Goal: Communication & Community: Answer question/provide support

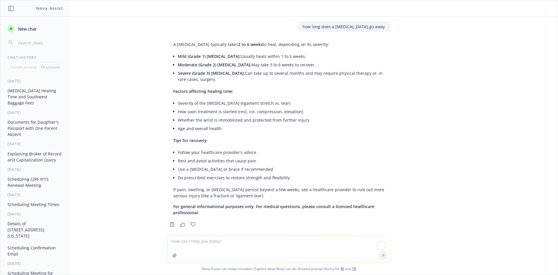
scroll to position [1138, 0]
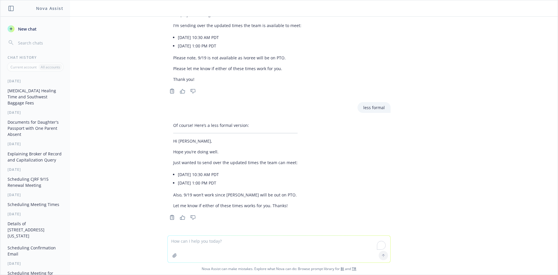
click at [196, 245] on textarea "To enrich screen reader interactions, please activate Accessibility in Grammarl…" at bounding box center [279, 248] width 223 height 27
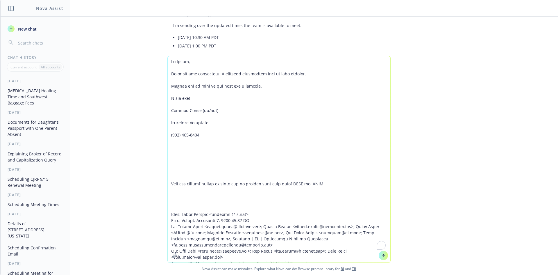
scroll to position [407, 0]
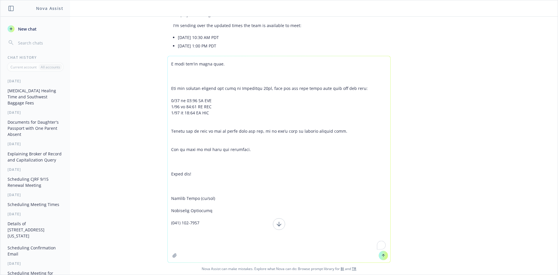
click at [339, 261] on textarea "To enrich screen reader interactions, please activate Accessibility in Grammarl…" at bounding box center [279, 159] width 223 height 206
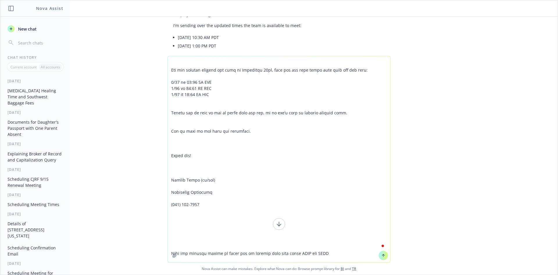
scroll to position [0, 0]
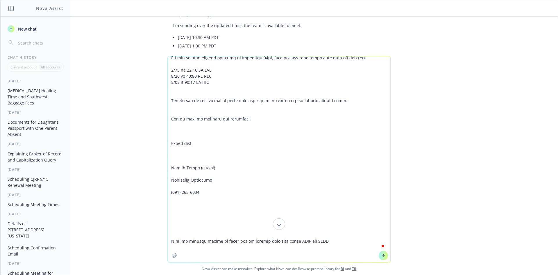
type textarea "Lo Ipsum, Dolor sit ame consectetu. A elitsedd eiusmodtem inci ut labo etdolor.…"
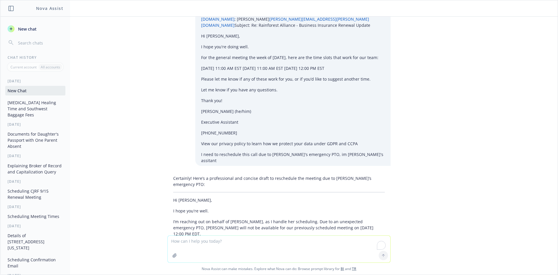
scroll to position [1665, 0]
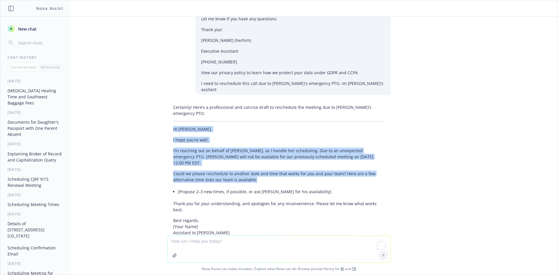
drag, startPoint x: 170, startPoint y: 97, endPoint x: 346, endPoint y: 140, distance: 180.7
click at [346, 140] on div "Certainly! Here’s a professional and concise draft to reschedule the meeting du…" at bounding box center [278, 178] width 223 height 152
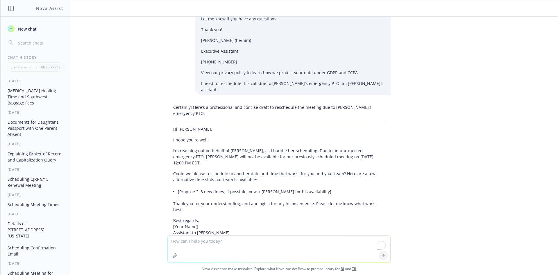
click at [227, 245] on textarea "To enrich screen reader interactions, please activate Accessibility in Grammarl…" at bounding box center [279, 248] width 223 height 27
type textarea "make less formal"
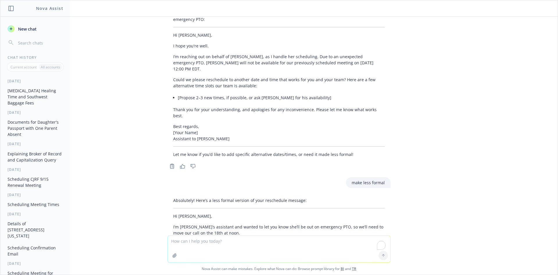
scroll to position [1788, 0]
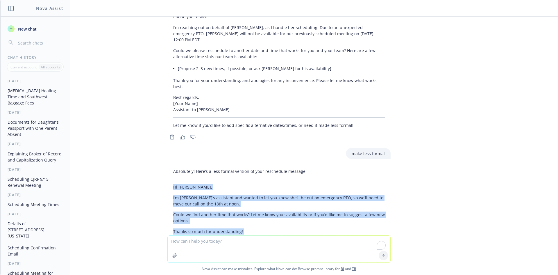
drag, startPoint x: 161, startPoint y: 146, endPoint x: 237, endPoint y: 204, distance: 95.8
click at [237, 204] on div "Absolutely! Here’s a less formal version of your reschedule message: Hi [PERSON…" at bounding box center [279, 215] width 232 height 98
copy div "Hi [PERSON_NAME], I’m [PERSON_NAME]’s assistant and wanted to let you know she’…"
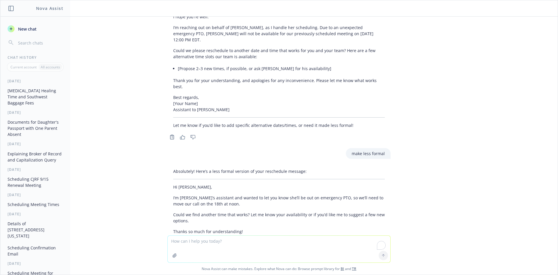
click at [216, 247] on textarea "To enrich screen reader interactions, please activate Accessibility in Grammarl…" at bounding box center [279, 248] width 223 height 27
paste textarea "Hi [PERSON_NAME], I hope you're doing well. I wanted to let you know [PERSON_NA…"
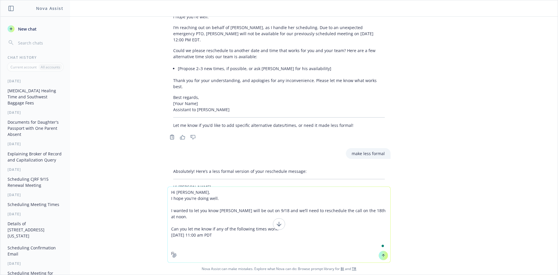
type textarea "Hi [PERSON_NAME], I hope you're doing well. I wanted to let you know [PERSON_NA…"
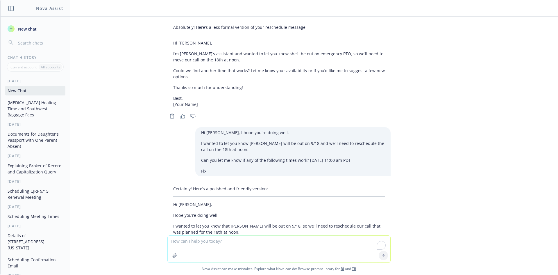
scroll to position [1937, 0]
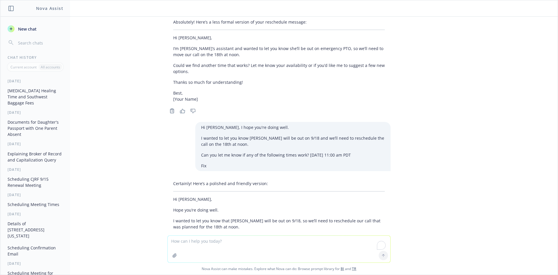
paste textarea "Hi [PERSON_NAME], I hope you're doing well. I wanted to let you know [PERSON_NA…"
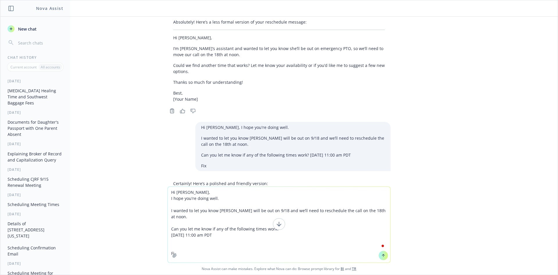
type textarea "Hi [PERSON_NAME], I hope you're doing well. I wanted to let you know [PERSON_NA…"
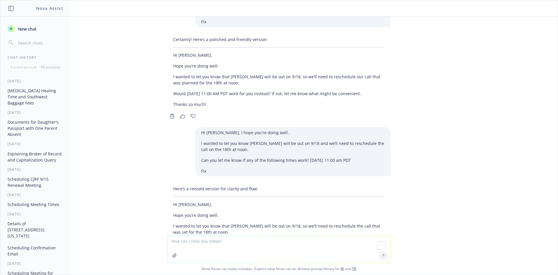
scroll to position [2086, 0]
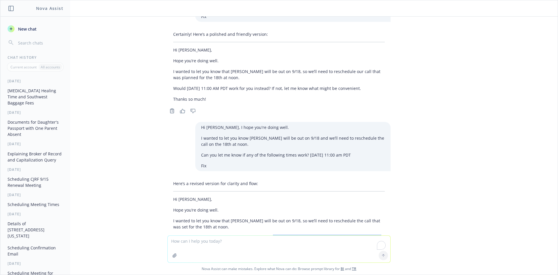
drag, startPoint x: 267, startPoint y: 195, endPoint x: 455, endPoint y: 201, distance: 187.8
click at [455, 201] on div "how long does a [MEDICAL_DATA] go away A [MEDICAL_DATA] typically takes 2 to 6 …" at bounding box center [278, 126] width 557 height 219
copy div "If not, please let me know what other times might work. Thanks! Copy to clipboa…"
click at [187, 244] on textarea "To enrich screen reader interactions, please activate Accessibility in Grammarl…" at bounding box center [279, 248] width 223 height 27
paste textarea "Hi [PERSON_NAME], I hope you're doing well. I wanted to let you know [PERSON_NA…"
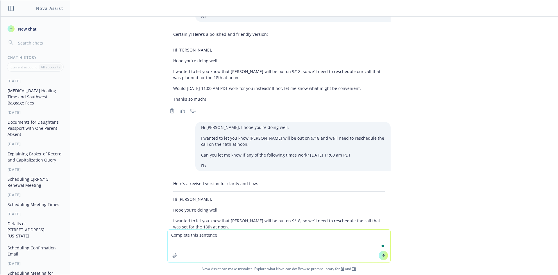
type textarea "Complete this sentence Hi [PERSON_NAME], I hope you're doing well. I wanted to …"
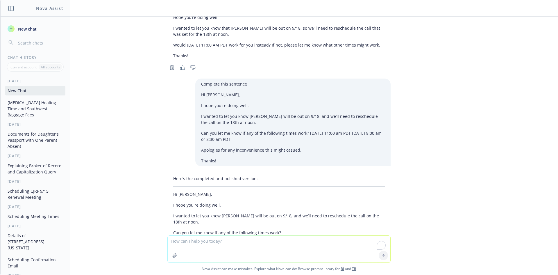
scroll to position [2300, 0]
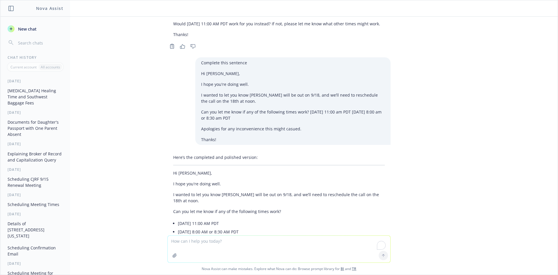
paste textarea "Hi [PERSON_NAME], I hope you're doing well. I wanted to let you know [PERSON_NA…"
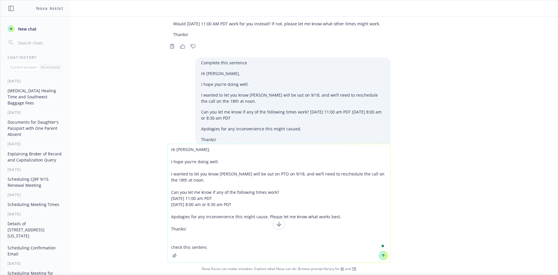
type textarea "Hi [PERSON_NAME], I hope you're doing well. I wanted to let you know [PERSON_NA…"
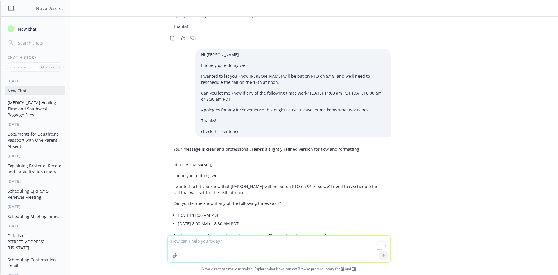
scroll to position [2535, 0]
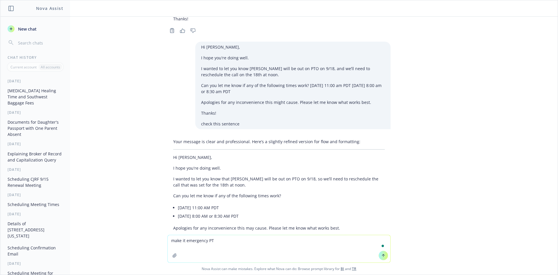
type textarea "make it emergency PTo"
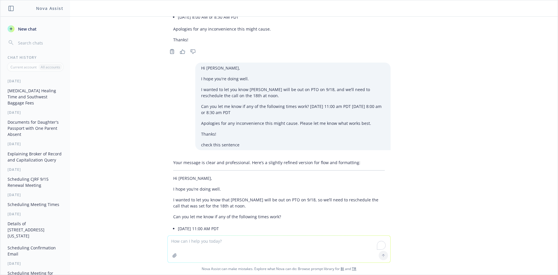
scroll to position [2562, 0]
